Goal: Navigation & Orientation: Find specific page/section

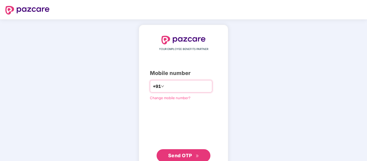
click at [165, 85] on input "number" at bounding box center [187, 86] width 44 height 9
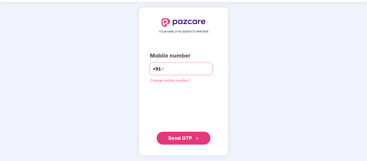
type input "**********"
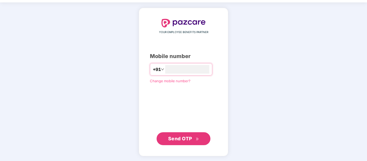
click at [174, 137] on span "Send OTP" at bounding box center [180, 139] width 24 height 6
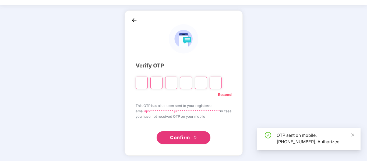
scroll to position [14, 0]
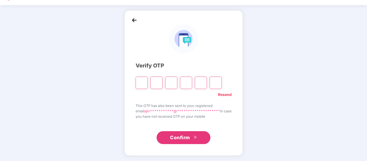
click at [138, 83] on input "Please enter verification code. Digit 1" at bounding box center [142, 83] width 12 height 12
type input "*"
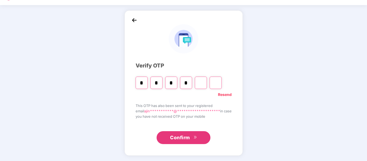
type input "*"
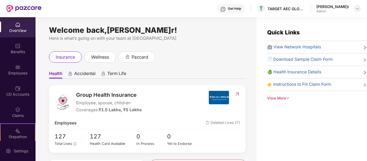
click at [359, 8] on img at bounding box center [357, 8] width 4 height 4
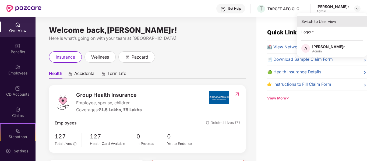
click at [319, 22] on div "Switch to User view" at bounding box center [332, 21] width 70 height 11
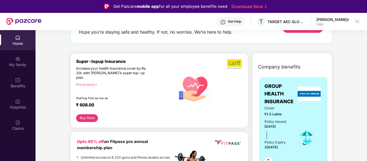
scroll to position [54, 0]
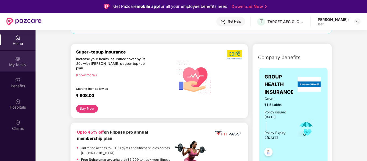
click at [17, 64] on div "My family" at bounding box center [18, 64] width 36 height 5
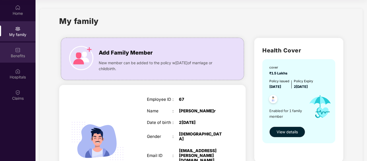
click at [15, 56] on div "Benefits" at bounding box center [18, 55] width 36 height 5
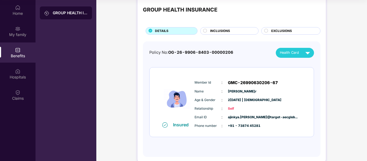
scroll to position [21, 0]
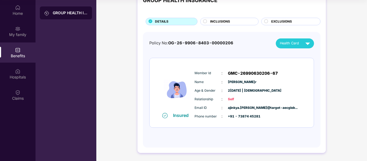
click at [216, 20] on span "INCLUSIONS" at bounding box center [220, 21] width 20 height 5
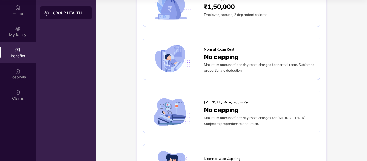
scroll to position [0, 0]
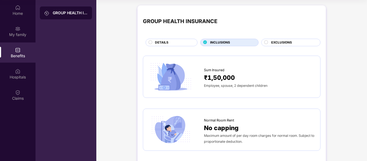
click at [287, 45] on span "EXCLUSIONS" at bounding box center [281, 42] width 21 height 5
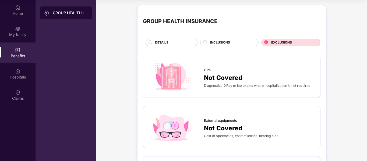
click at [171, 43] on div "DETAILS" at bounding box center [173, 43] width 42 height 6
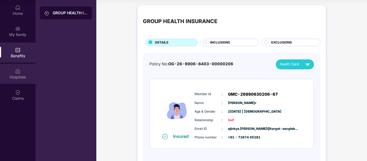
click at [19, 72] on img at bounding box center [17, 71] width 5 height 5
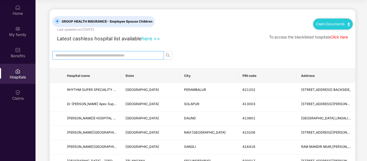
click at [128, 53] on input "text" at bounding box center [105, 56] width 101 height 6
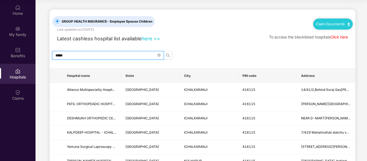
click at [124, 53] on input "*****" at bounding box center [105, 56] width 101 height 6
type input "*****"
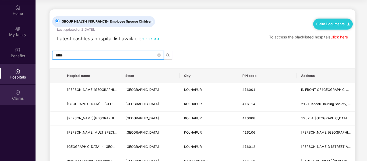
click at [21, 99] on div "Claims" at bounding box center [18, 98] width 36 height 5
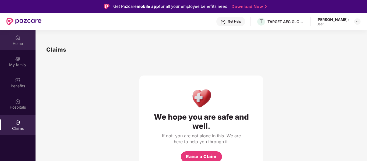
click at [22, 46] on div "Home" at bounding box center [18, 43] width 36 height 5
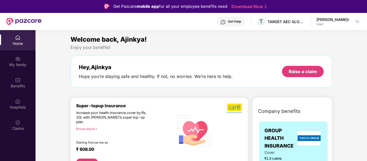
click at [353, 22] on div "[PERSON_NAME] User" at bounding box center [339, 21] width 44 height 9
click at [355, 21] on img at bounding box center [357, 21] width 4 height 4
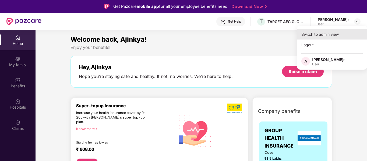
click at [310, 36] on div "Switch to admin view" at bounding box center [332, 34] width 70 height 11
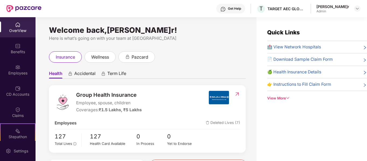
click at [14, 31] on div "OverView" at bounding box center [18, 30] width 36 height 5
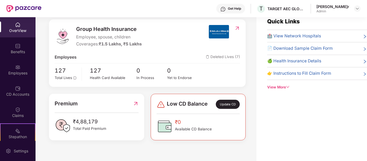
scroll to position [17, 0]
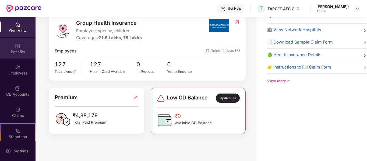
click at [16, 51] on div "Benefits" at bounding box center [18, 51] width 36 height 5
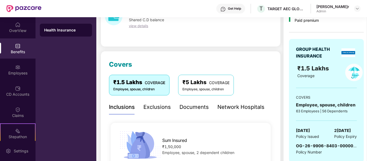
scroll to position [44, 0]
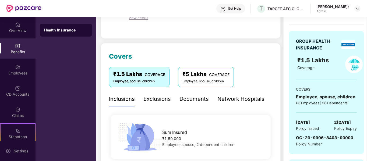
click at [209, 79] on div "Employee, spouse, children" at bounding box center [206, 81] width 47 height 5
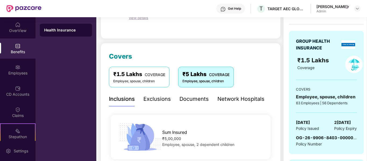
click at [151, 77] on span "COVERAGE" at bounding box center [155, 74] width 20 height 5
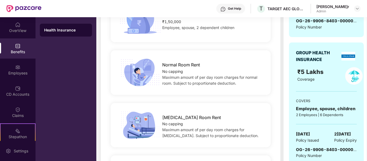
scroll to position [162, 0]
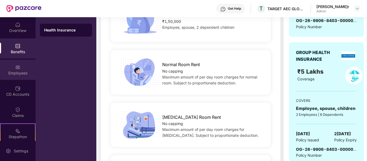
click at [19, 76] on div "Employees" at bounding box center [18, 70] width 36 height 20
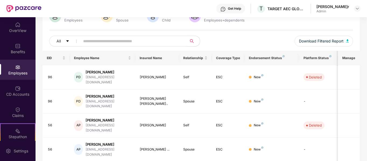
scroll to position [54, 0]
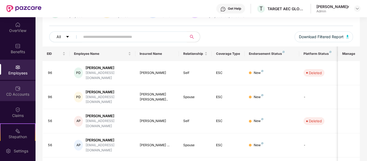
click at [15, 91] on div "CD Accounts" at bounding box center [18, 91] width 36 height 20
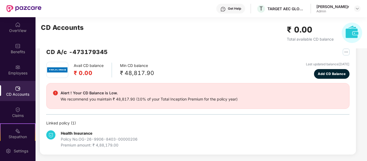
scroll to position [14, 0]
click at [19, 113] on div "Claims" at bounding box center [18, 115] width 36 height 5
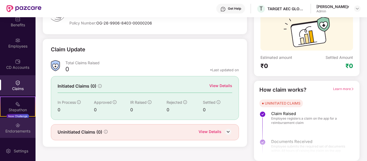
scroll to position [68, 0]
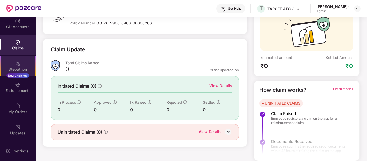
click at [16, 68] on div "Stepathon" at bounding box center [18, 69] width 34 height 5
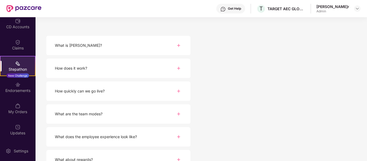
scroll to position [81, 0]
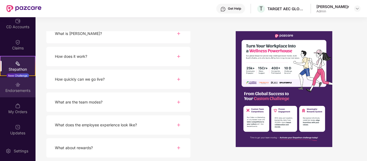
click at [10, 88] on div "Endorsements" at bounding box center [18, 90] width 36 height 5
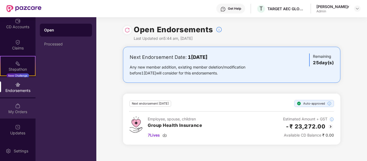
click at [15, 109] on img at bounding box center [17, 105] width 5 height 5
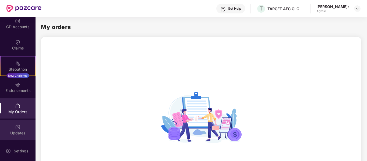
click at [21, 127] on div "Updates" at bounding box center [18, 130] width 36 height 20
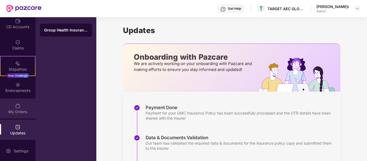
scroll to position [104, 0]
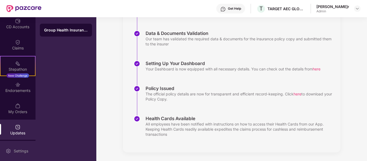
click at [19, 149] on div "Settings" at bounding box center [21, 151] width 18 height 5
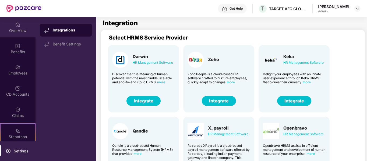
click at [15, 29] on div "OverView" at bounding box center [18, 30] width 36 height 5
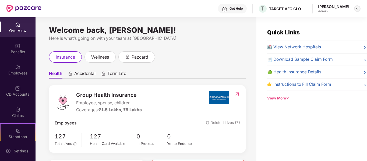
click at [356, 9] on img at bounding box center [357, 8] width 4 height 4
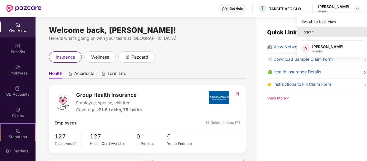
click at [313, 31] on div "Logout" at bounding box center [332, 32] width 70 height 11
